Goal: Task Accomplishment & Management: Use online tool/utility

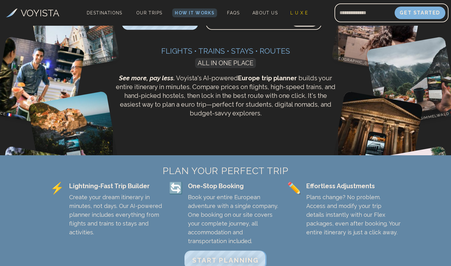
scroll to position [67, 0]
click at [214, 256] on span "START PLANNING" at bounding box center [225, 260] width 70 height 8
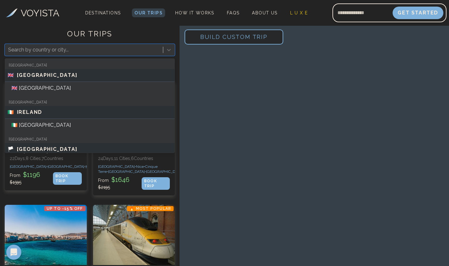
click at [80, 52] on div at bounding box center [84, 49] width 152 height 9
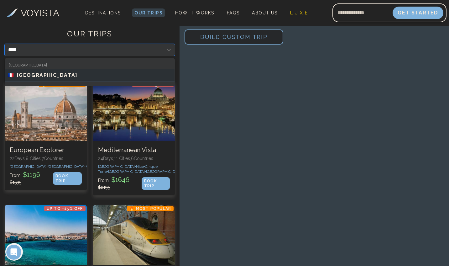
type input "******"
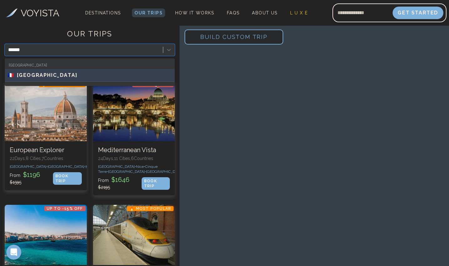
click at [39, 75] on span "[GEOGRAPHIC_DATA]" at bounding box center [47, 75] width 61 height 8
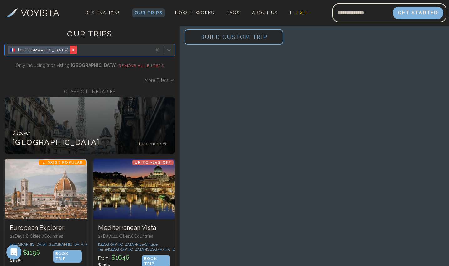
click at [72, 51] on icon "Remove [object Object]" at bounding box center [73, 50] width 2 height 2
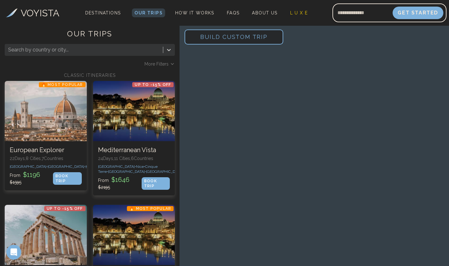
click at [219, 39] on span "Build Custom Trip" at bounding box center [233, 36] width 87 height 27
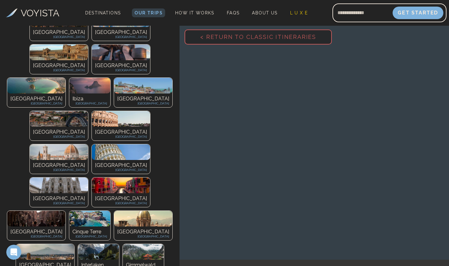
scroll to position [176, 0]
